Goal: Find contact information: Find contact information

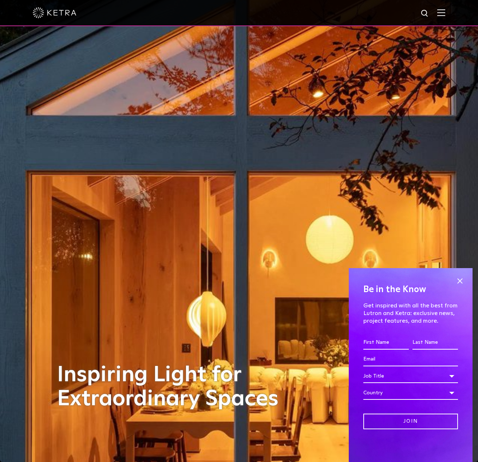
click at [445, 12] on img at bounding box center [441, 12] width 8 height 7
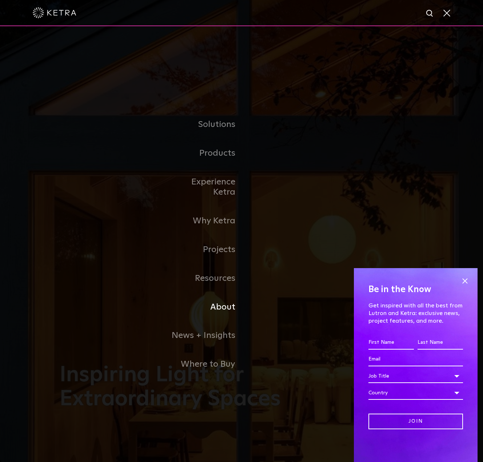
click at [224, 302] on link "About" at bounding box center [204, 307] width 75 height 29
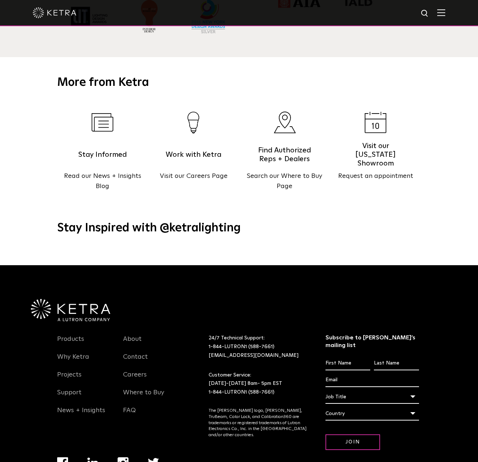
scroll to position [938, 0]
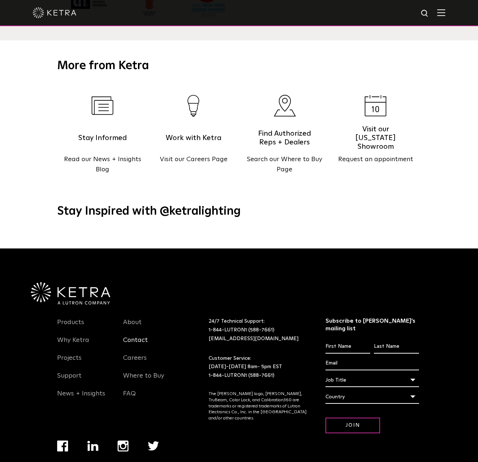
click at [134, 336] on link "Contact" at bounding box center [135, 344] width 25 height 17
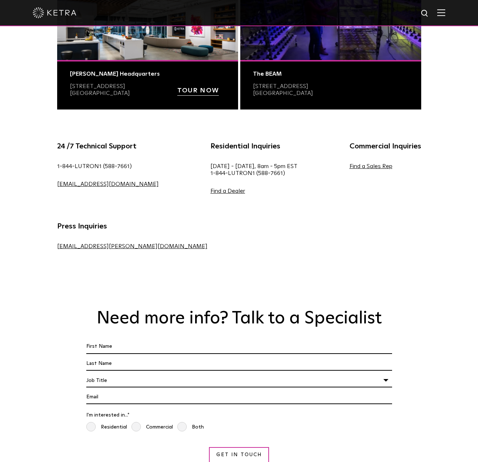
scroll to position [364, 0]
